Goal: Task Accomplishment & Management: Use online tool/utility

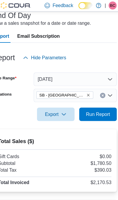
scroll to position [38, 0]
click at [91, 103] on span "Run Report" at bounding box center [97, 100] width 21 height 6
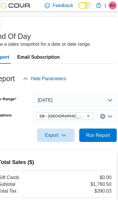
scroll to position [7, 0]
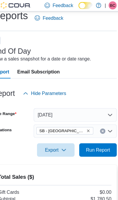
click at [87, 114] on icon "Remove SB - Glendale from selection in this group" at bounding box center [89, 115] width 4 height 4
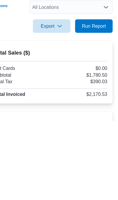
scroll to position [33, 0]
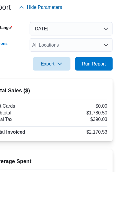
click at [75, 83] on div "All Locations Combo box. Selected. Combo box input. All Locations. Type some te…" at bounding box center [77, 89] width 73 height 12
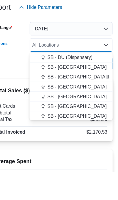
scroll to position [115, 0]
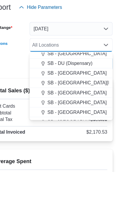
click at [74, 110] on span "SB - [GEOGRAPHIC_DATA]" at bounding box center [82, 113] width 52 height 6
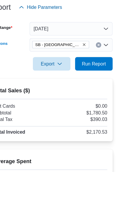
click at [16, 111] on div at bounding box center [59, 114] width 109 height 7
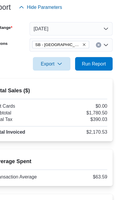
scroll to position [57, 0]
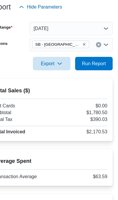
click at [87, 77] on span "Run Report" at bounding box center [97, 80] width 21 height 6
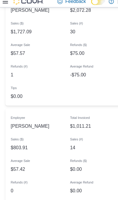
scroll to position [614, 0]
